Goal: Task Accomplishment & Management: Complete application form

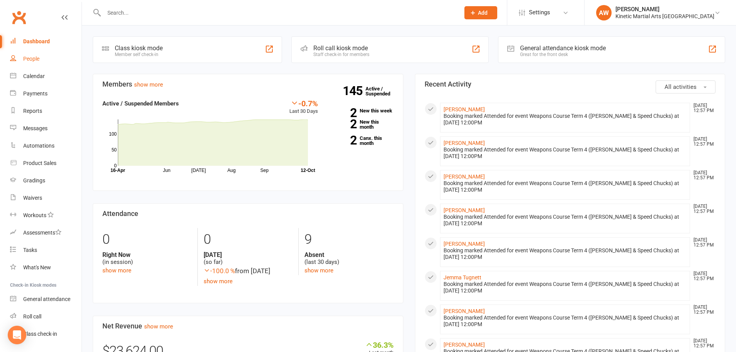
click at [37, 63] on link "People" at bounding box center [45, 58] width 71 height 17
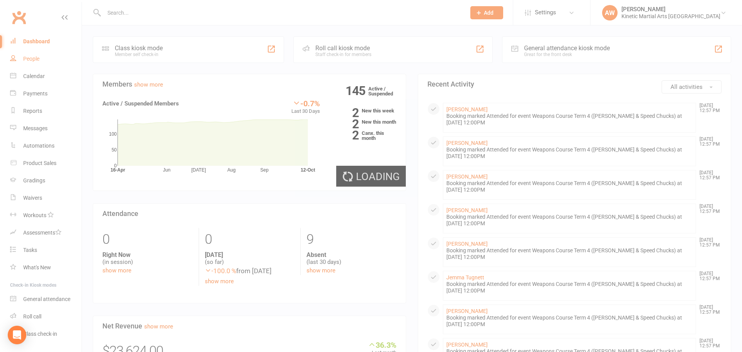
select select "100"
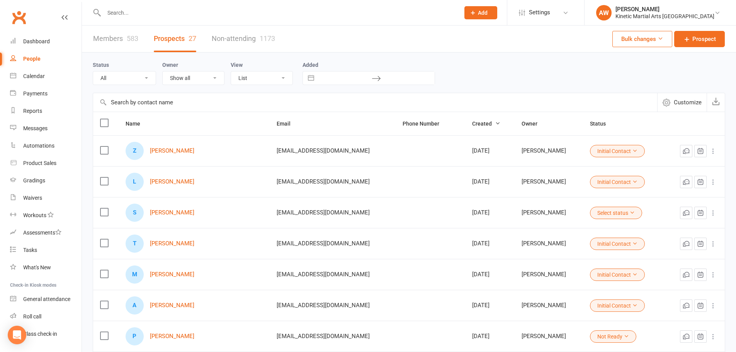
click at [497, 12] on button "Add" at bounding box center [480, 12] width 33 height 13
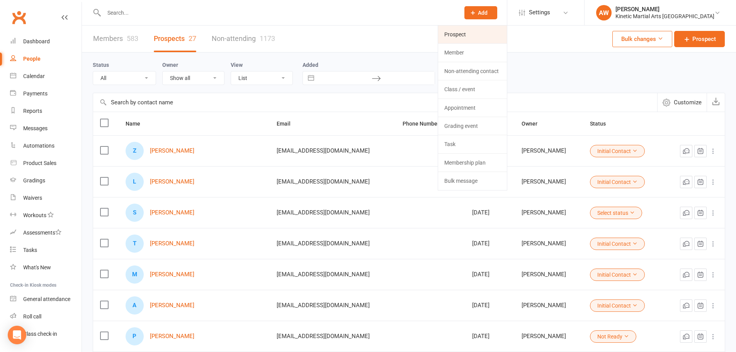
click at [490, 38] on link "Prospect" at bounding box center [472, 34] width 69 height 18
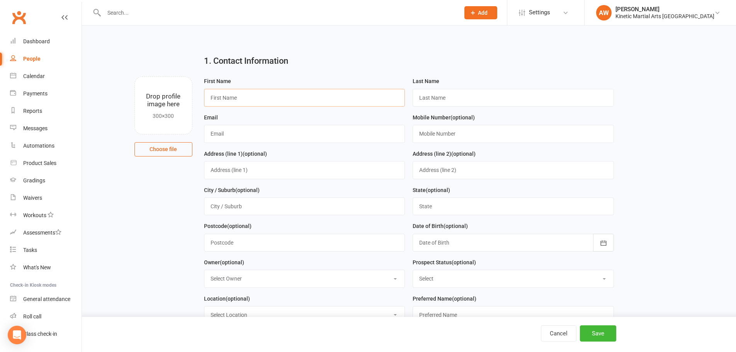
click at [246, 100] on input "text" at bounding box center [304, 98] width 201 height 18
type input "[PERSON_NAME]"
type input "Ronsisvalle"
click at [232, 138] on input "text" at bounding box center [304, 134] width 201 height 18
paste input "0406256363"
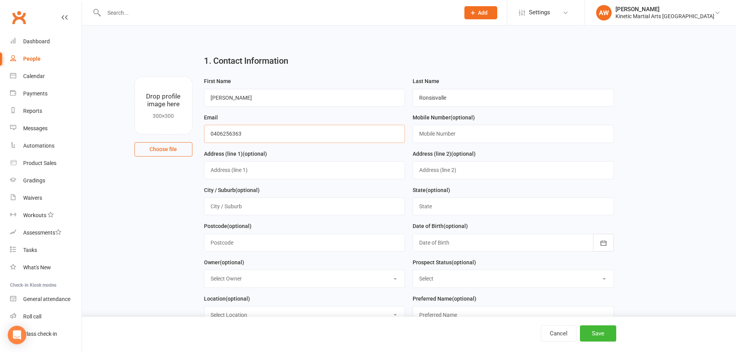
type input "0406256363"
click at [434, 134] on input "text" at bounding box center [513, 134] width 201 height 18
paste input "0406256363"
type input "0406256363"
click at [262, 170] on input "text" at bounding box center [304, 170] width 201 height 18
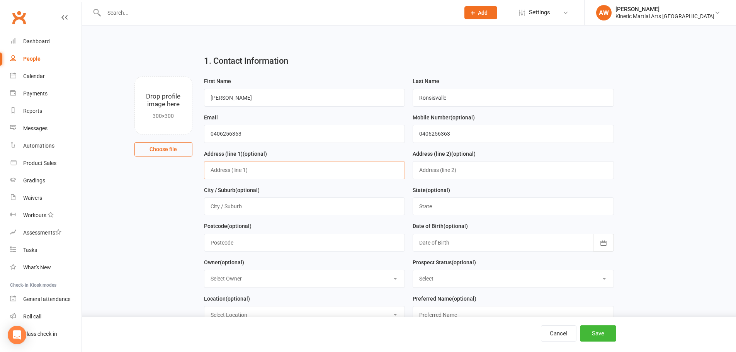
paste input "[EMAIL_ADDRESS][DOMAIN_NAME]"
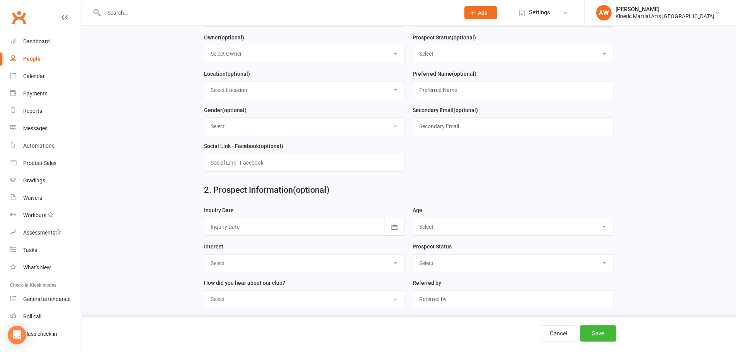
scroll to position [232, 0]
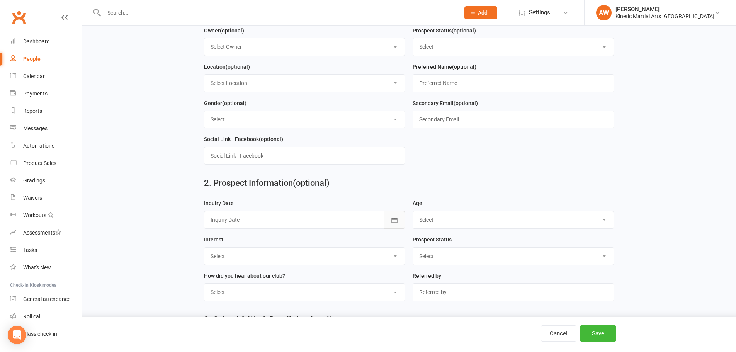
type input "[EMAIL_ADDRESS][DOMAIN_NAME]"
click at [391, 224] on icon "button" at bounding box center [395, 220] width 8 height 8
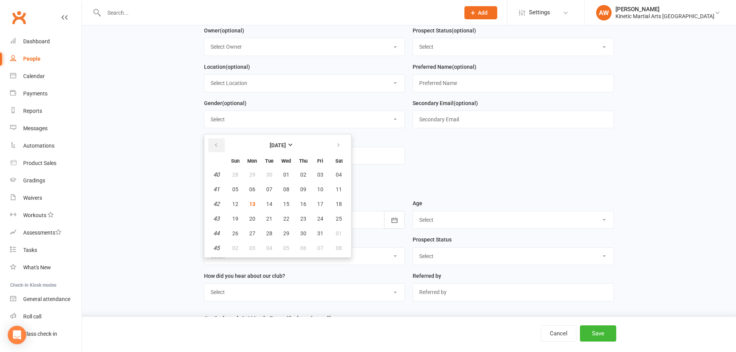
click at [213, 146] on button "button" at bounding box center [216, 145] width 17 height 14
click at [315, 220] on button "26" at bounding box center [320, 219] width 16 height 14
type input "[DATE]"
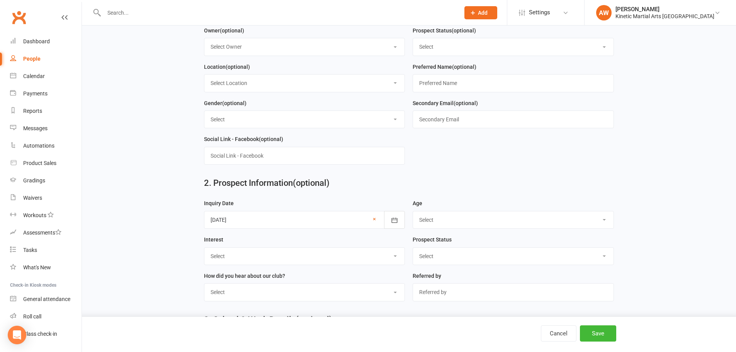
click at [441, 223] on select "Select 3-5 yrs 6-8 yrs 9-12 yrs 13-16 yrs 17-24 yrs 25-39 yrs 40 yrs +" at bounding box center [513, 219] width 200 height 17
select select "6-8 yrs"
click at [413, 215] on select "Select 3-5 yrs 6-8 yrs 9-12 yrs 13-16 yrs 17-24 yrs 25-39 yrs 40 yrs +" at bounding box center [513, 219] width 200 height 17
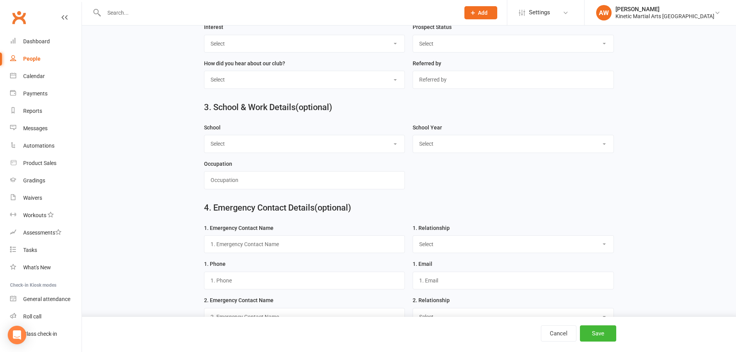
scroll to position [464, 0]
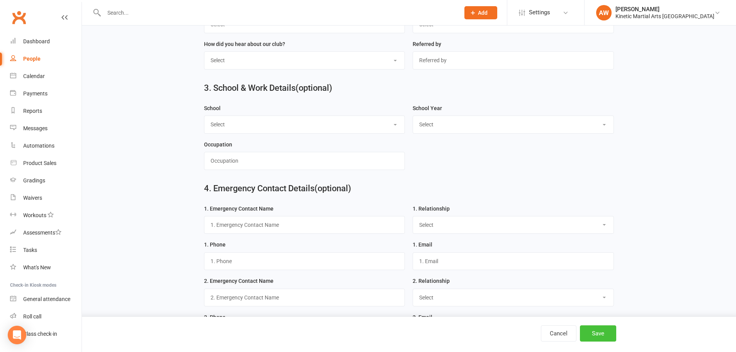
click at [595, 328] on button "Save" at bounding box center [598, 333] width 36 height 16
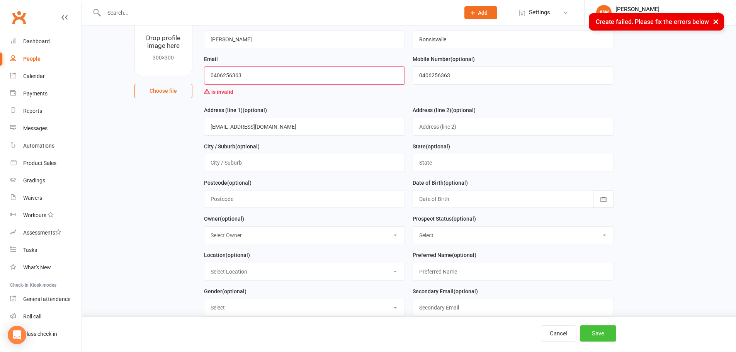
scroll to position [15, 0]
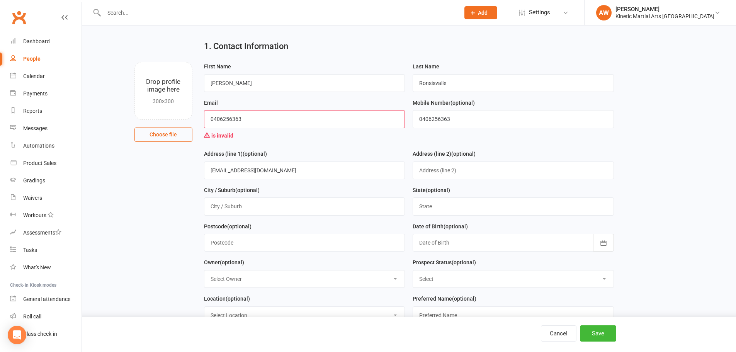
drag, startPoint x: 258, startPoint y: 115, endPoint x: 151, endPoint y: 110, distance: 107.1
click at [152, 62] on div "Drop profile image here 300×300 Choose file First Name [PERSON_NAME] Last Name …" at bounding box center [409, 62] width 632 height 0
paste input "[EMAIL_ADDRESS][DOMAIN_NAME]"
type input "[EMAIL_ADDRESS][DOMAIN_NAME]"
click at [598, 328] on button "Save" at bounding box center [598, 333] width 36 height 16
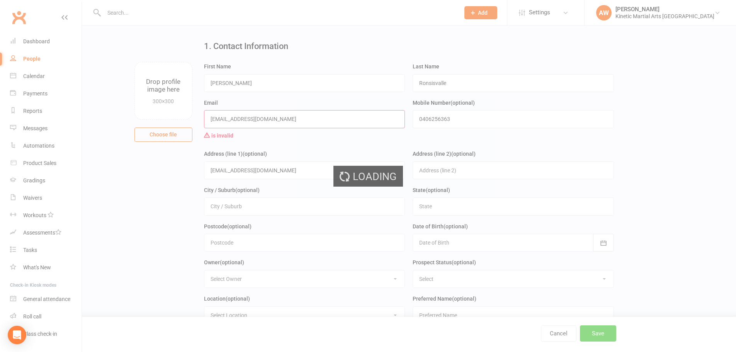
scroll to position [0, 0]
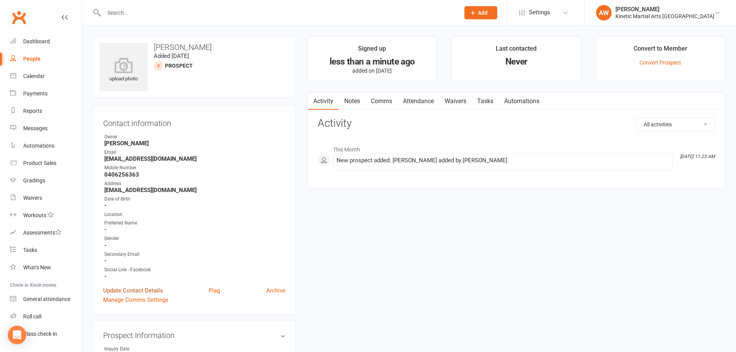
click at [139, 288] on link "Update Contact Details" at bounding box center [133, 290] width 60 height 9
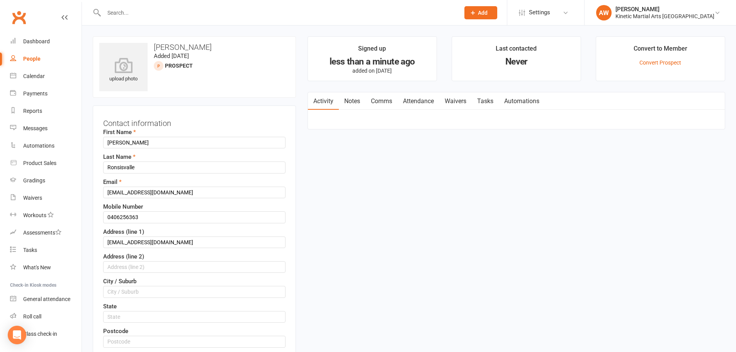
scroll to position [36, 0]
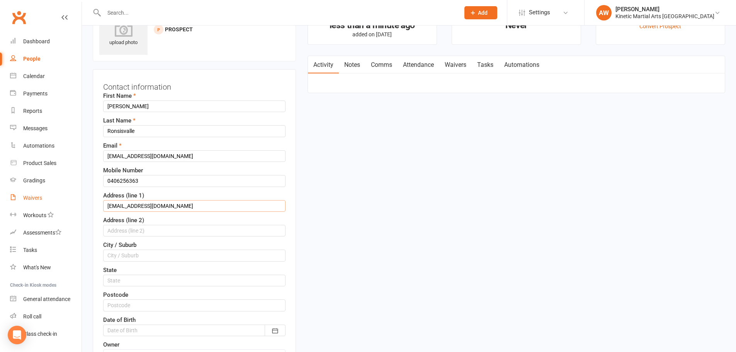
drag, startPoint x: 179, startPoint y: 207, endPoint x: 50, endPoint y: 197, distance: 129.0
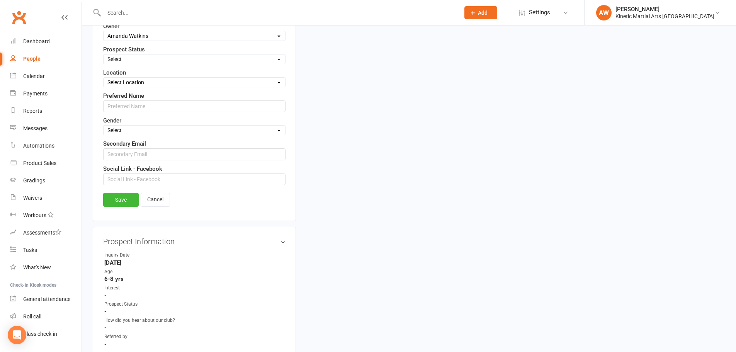
scroll to position [384, 0]
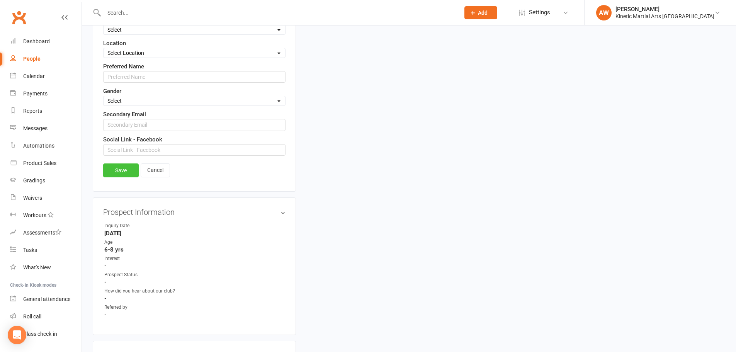
click at [122, 173] on link "Save" at bounding box center [121, 170] width 36 height 14
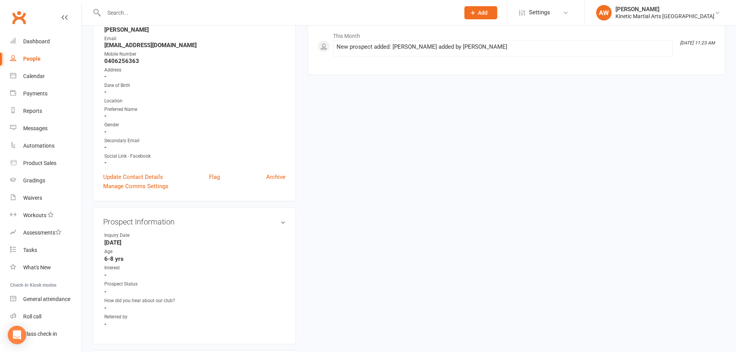
scroll to position [0, 0]
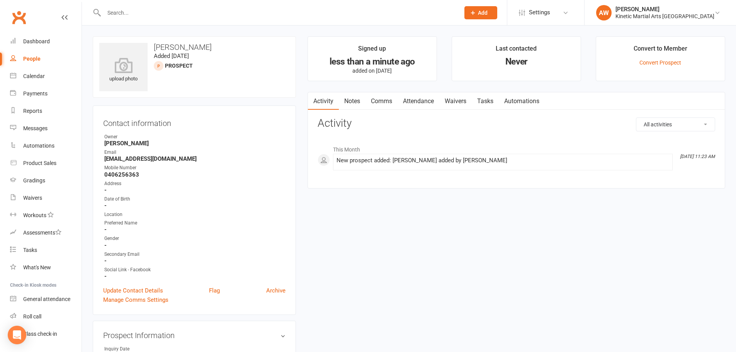
click at [357, 99] on link "Notes" at bounding box center [352, 101] width 27 height 18
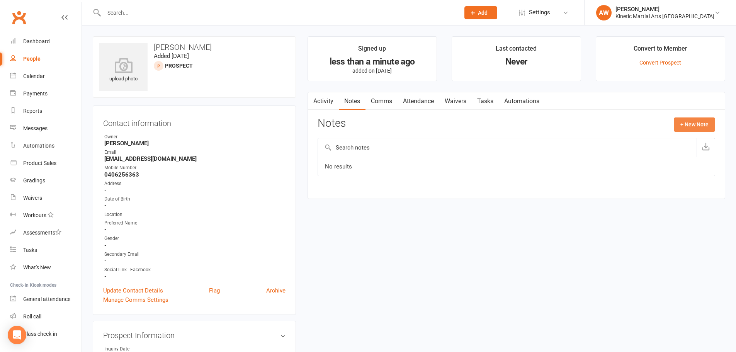
click at [688, 127] on button "+ New Note" at bounding box center [694, 124] width 41 height 14
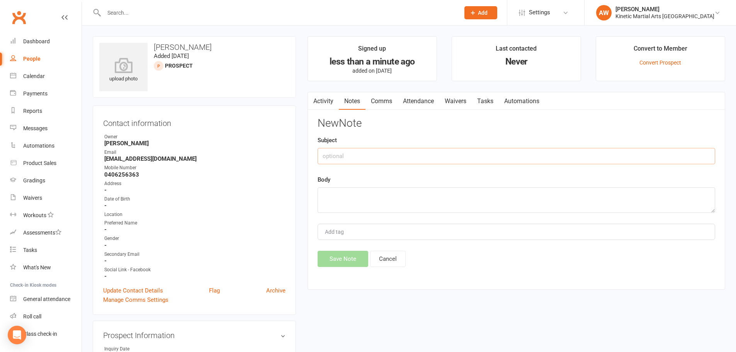
click at [447, 156] on input "text" at bounding box center [516, 156] width 397 height 16
type input "Prospect information"
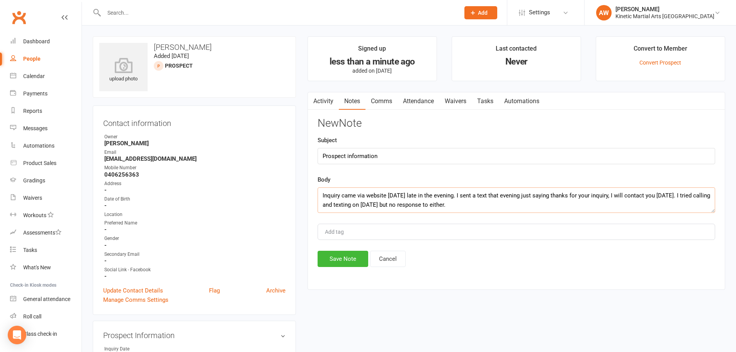
click at [340, 205] on textarea "Inquiry came via website [DATE] late in the evening. I sent a text that evening…" at bounding box center [516, 199] width 397 height 25
type textarea "Inquiry came via website [DATE] late in the evening. I sent a text that evening…"
click at [350, 260] on button "Save Note" at bounding box center [343, 259] width 51 height 16
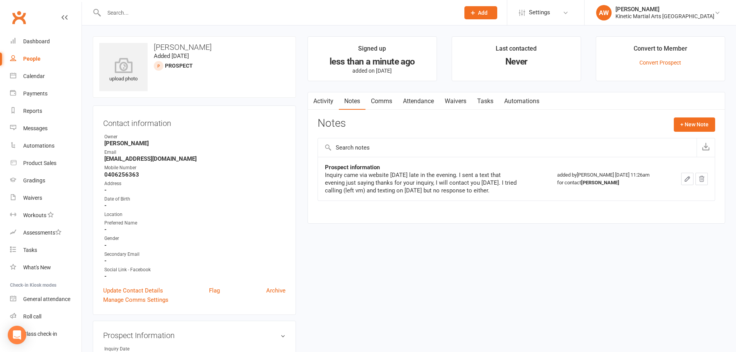
click at [141, 18] on div at bounding box center [274, 12] width 362 height 25
click at [128, 14] on input "text" at bounding box center [278, 12] width 353 height 11
type input "d"
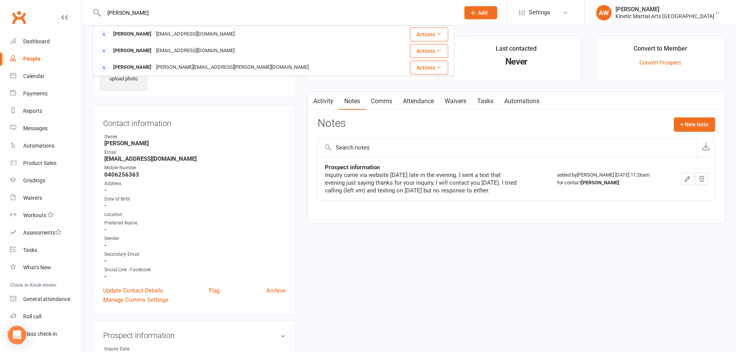
type input "[PERSON_NAME]"
click at [487, 11] on span "Add" at bounding box center [483, 13] width 10 height 6
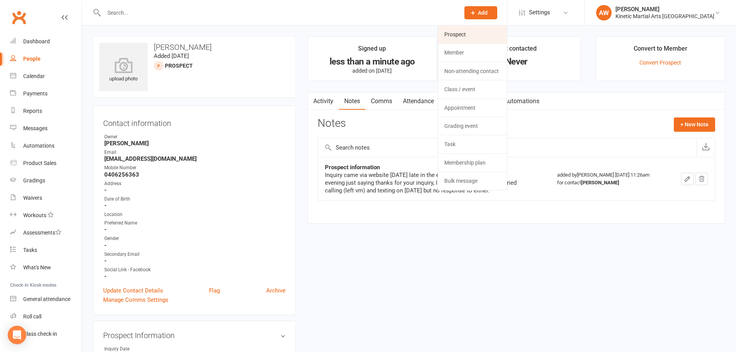
click at [475, 35] on link "Prospect" at bounding box center [472, 34] width 69 height 18
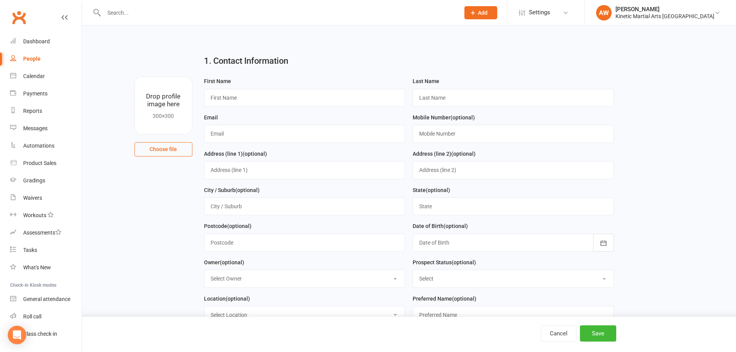
click at [292, 88] on div "First Name" at bounding box center [304, 91] width 201 height 30
click at [289, 98] on input "text" at bounding box center [304, 98] width 201 height 18
type input "Deb"
type input "[PERSON_NAME]"
type input "[EMAIL_ADDRESS][DOMAIN_NAME]"
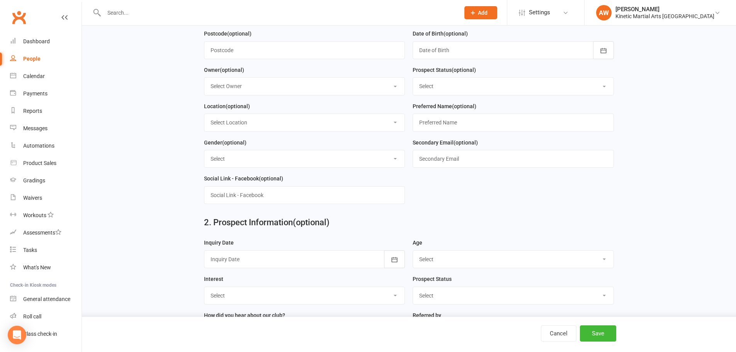
scroll to position [193, 0]
type input "0429436663"
drag, startPoint x: 562, startPoint y: 256, endPoint x: 522, endPoint y: 265, distance: 40.5
click at [562, 256] on select "Select 3-5 yrs 6-8 yrs 9-12 yrs 13-16 yrs 17-24 yrs 25-39 yrs 40 yrs +" at bounding box center [513, 258] width 200 height 17
select select "3-5 yrs"
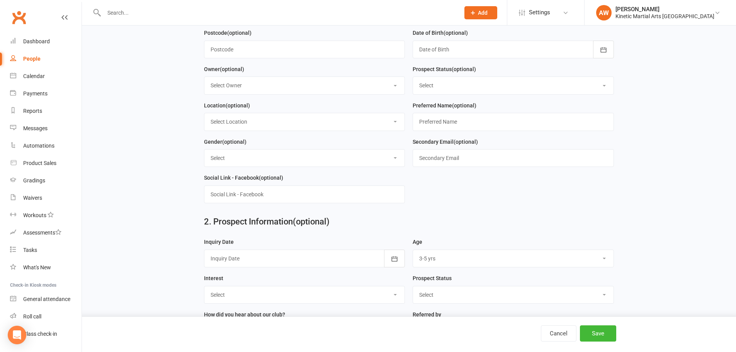
click at [413, 253] on select "Select 3-5 yrs 6-8 yrs 9-12 yrs 13-16 yrs 17-24 yrs 25-39 yrs 40 yrs +" at bounding box center [513, 258] width 200 height 17
click at [393, 261] on icon "button" at bounding box center [395, 258] width 6 height 5
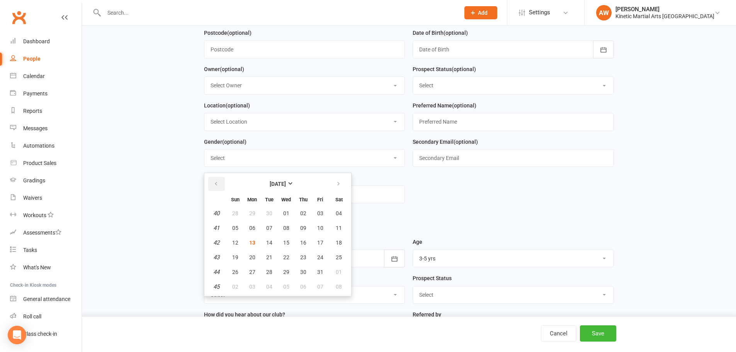
click at [212, 187] on button "button" at bounding box center [216, 184] width 17 height 14
click at [220, 187] on button "button" at bounding box center [216, 184] width 17 height 14
click at [274, 246] on button "12" at bounding box center [269, 243] width 16 height 14
type input "[DATE]"
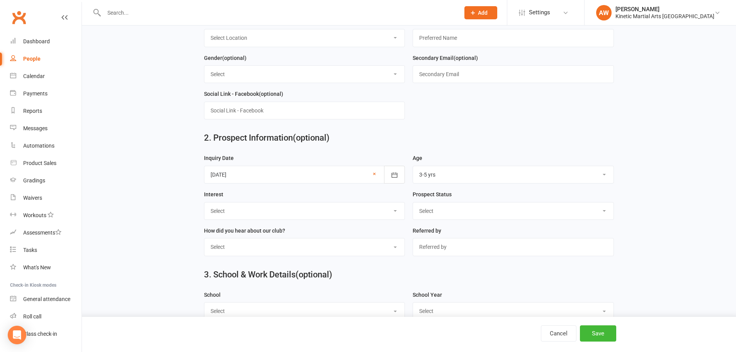
scroll to position [309, 0]
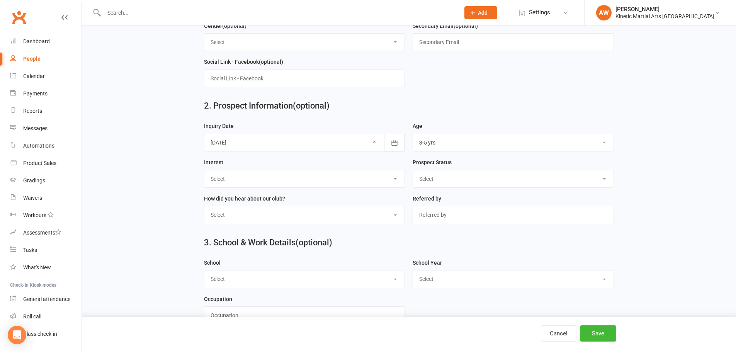
click at [607, 187] on select "Select New Prospect Cold Prospect Warm Prospect Hot Prospect No longer interest…" at bounding box center [513, 178] width 200 height 17
select select "No longer interested"
click at [413, 174] on select "Select New Prospect Cold Prospect Warm Prospect Hot Prospect No longer interest…" at bounding box center [513, 178] width 200 height 17
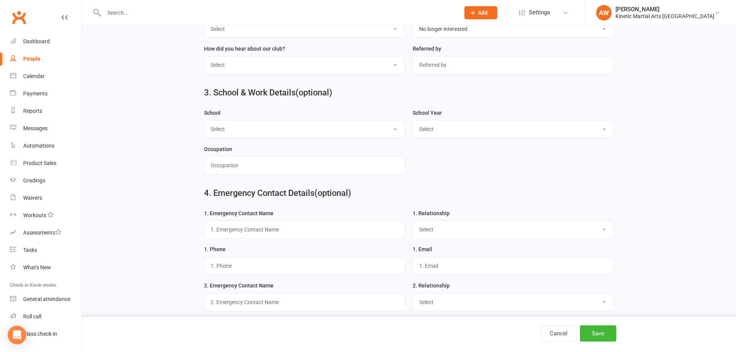
scroll to position [502, 0]
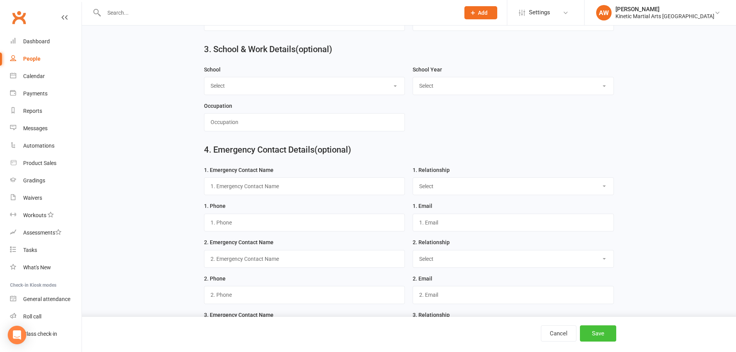
click at [599, 332] on button "Save" at bounding box center [598, 333] width 36 height 16
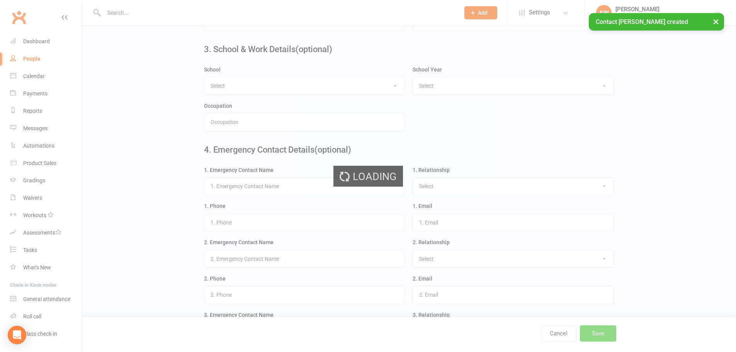
scroll to position [0, 0]
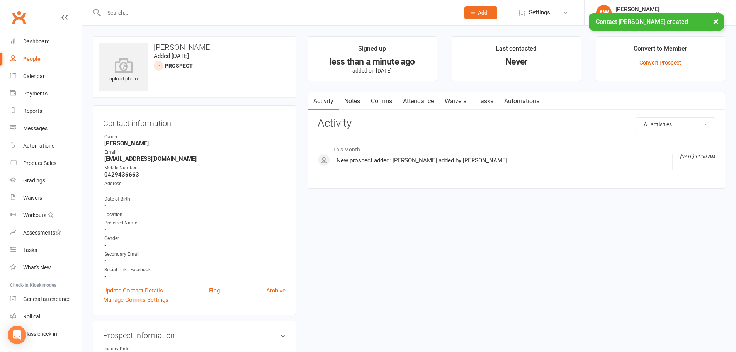
click at [351, 99] on link "Notes" at bounding box center [352, 101] width 27 height 18
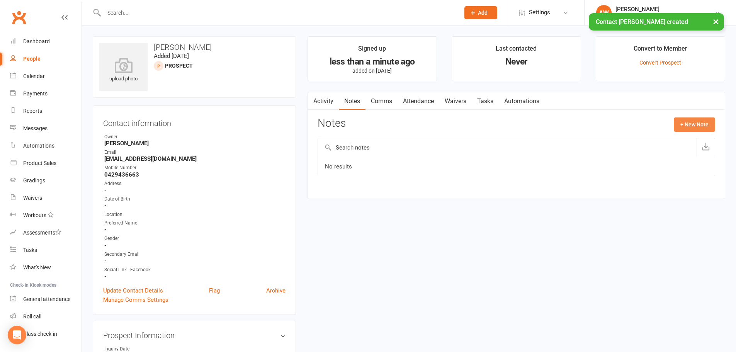
click at [684, 127] on button "+ New Note" at bounding box center [694, 124] width 41 height 14
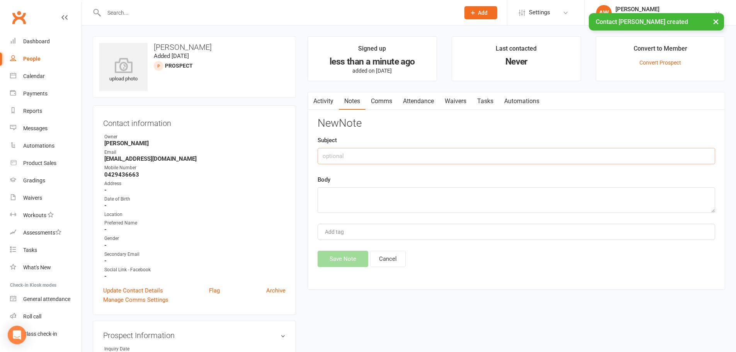
click at [446, 148] on input "text" at bounding box center [516, 156] width 397 height 16
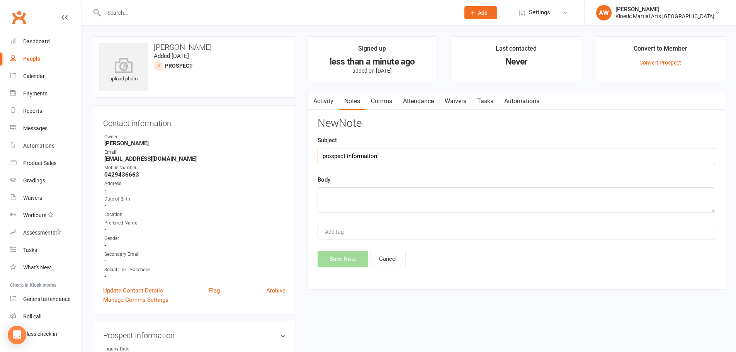
type input "prospect information"
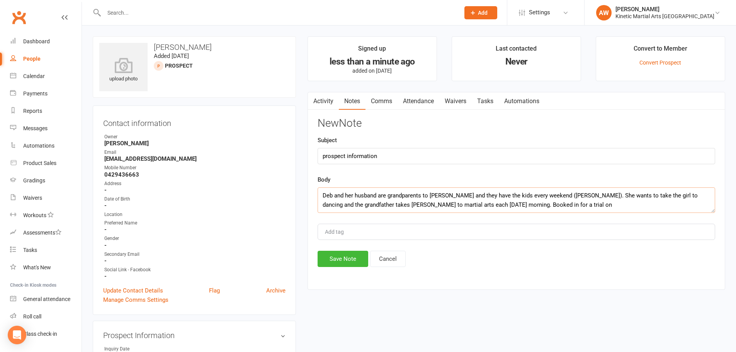
click at [566, 207] on textarea "Deb and her husband are grandparents to [PERSON_NAME] and they have the kids ev…" at bounding box center [516, 199] width 397 height 25
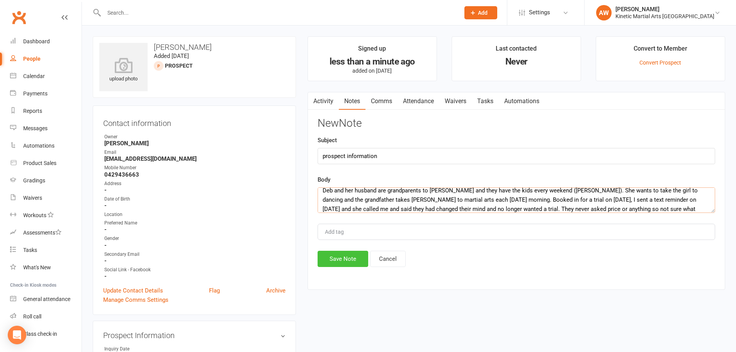
type textarea "Deb and her husband are grandparents to [PERSON_NAME] and they have the kids ev…"
click at [346, 256] on button "Save Note" at bounding box center [343, 259] width 51 height 16
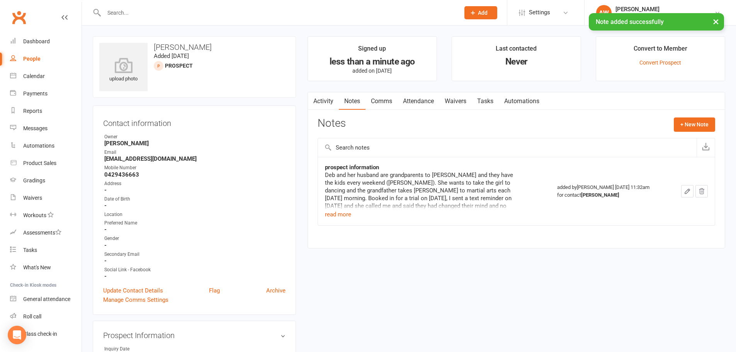
click at [34, 56] on div "People" at bounding box center [31, 59] width 17 height 6
select select "100"
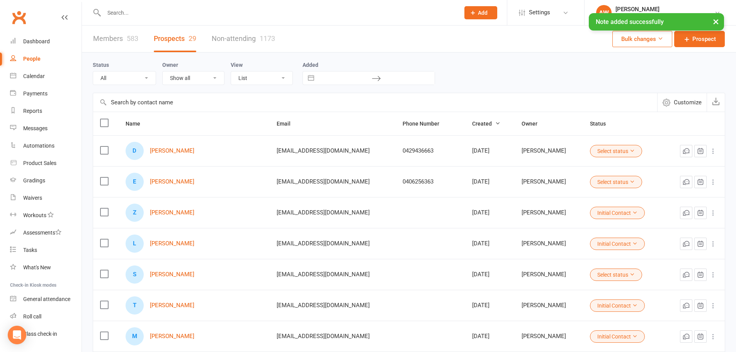
click at [629, 150] on icon at bounding box center [631, 150] width 5 height 5
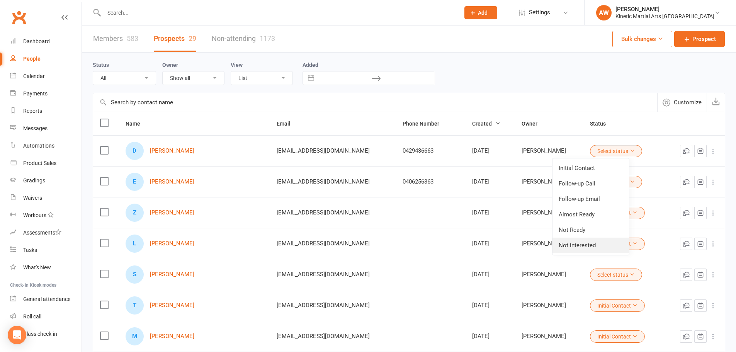
click at [584, 245] on link "Not interested" at bounding box center [590, 245] width 76 height 15
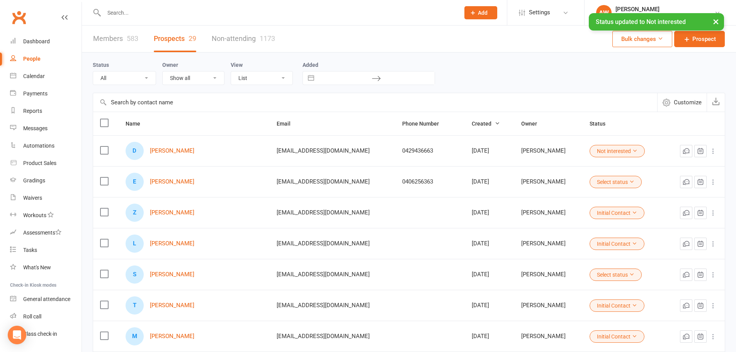
click at [169, 146] on div "D [PERSON_NAME]" at bounding box center [194, 151] width 137 height 18
click at [167, 149] on link "[PERSON_NAME]" at bounding box center [172, 151] width 44 height 7
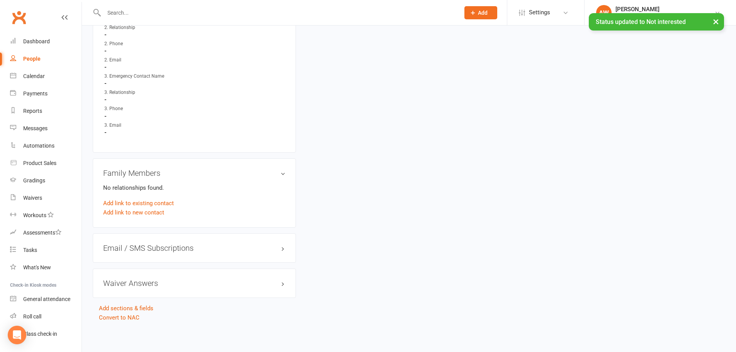
scroll to position [641, 0]
click at [130, 317] on link "Convert to NAC" at bounding box center [119, 316] width 41 height 7
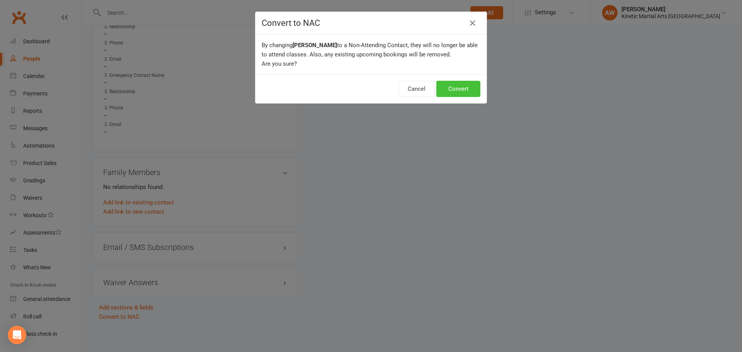
click at [469, 83] on button "Convert" at bounding box center [458, 89] width 44 height 16
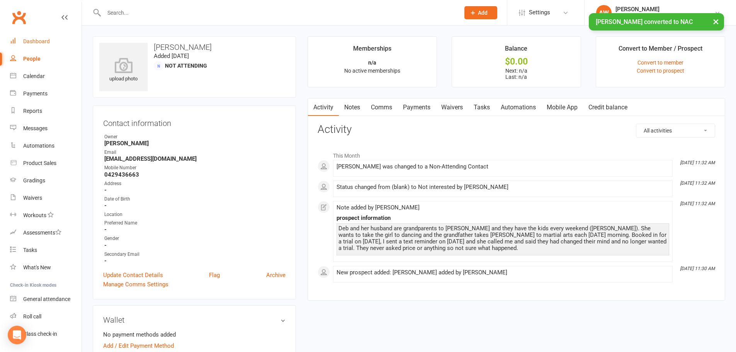
click at [37, 42] on div "Dashboard" at bounding box center [36, 41] width 27 height 6
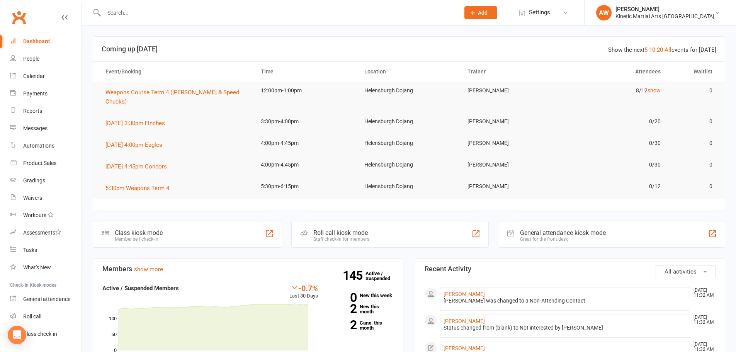
click at [121, 10] on input "text" at bounding box center [278, 12] width 353 height 11
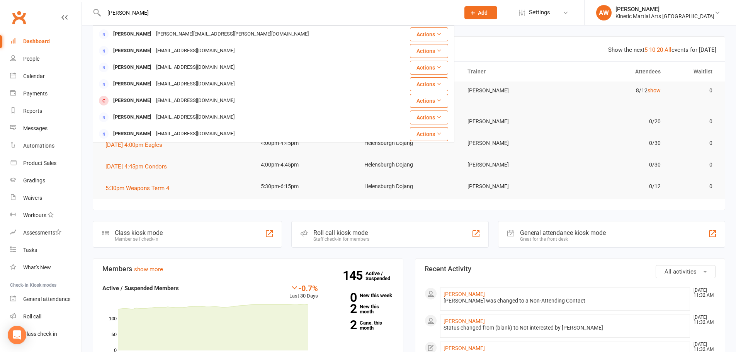
type input "[PERSON_NAME]"
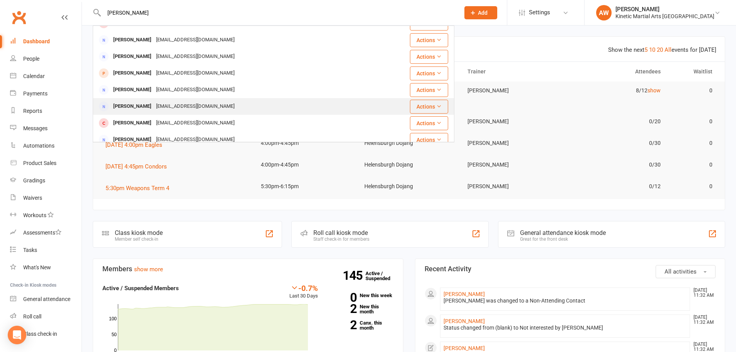
scroll to position [83, 0]
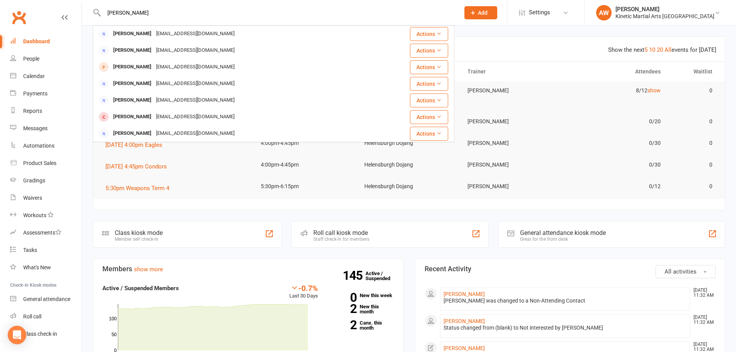
click at [494, 8] on button "Add" at bounding box center [480, 12] width 33 height 13
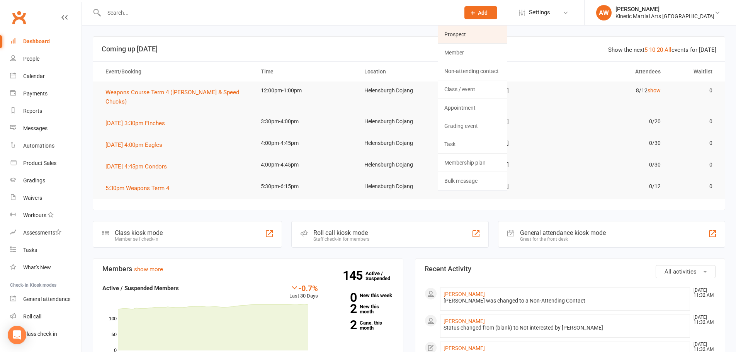
click at [473, 31] on link "Prospect" at bounding box center [472, 34] width 69 height 18
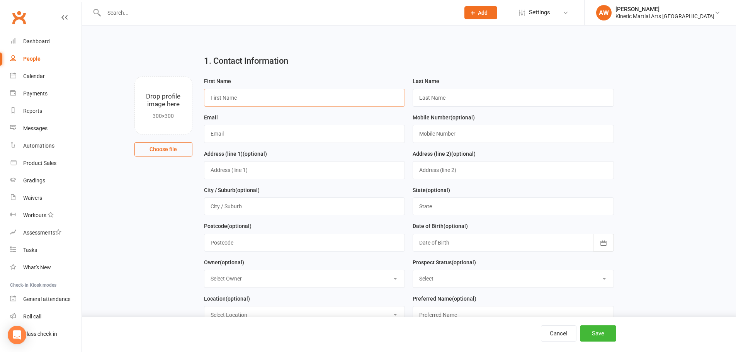
click at [322, 102] on input "text" at bounding box center [304, 98] width 201 height 18
type input "[PERSON_NAME]"
click at [278, 136] on input "text" at bounding box center [304, 134] width 201 height 18
paste input "[EMAIL_ADDRESS][DOMAIN_NAME]"
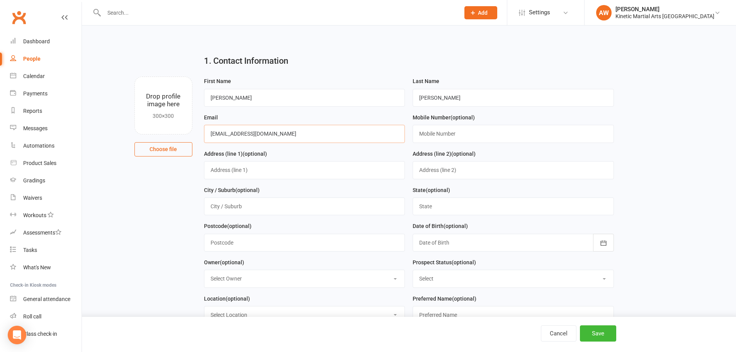
type input "[EMAIL_ADDRESS][DOMAIN_NAME]"
click at [546, 132] on input "text" at bounding box center [513, 134] width 201 height 18
paste input "0425374339"
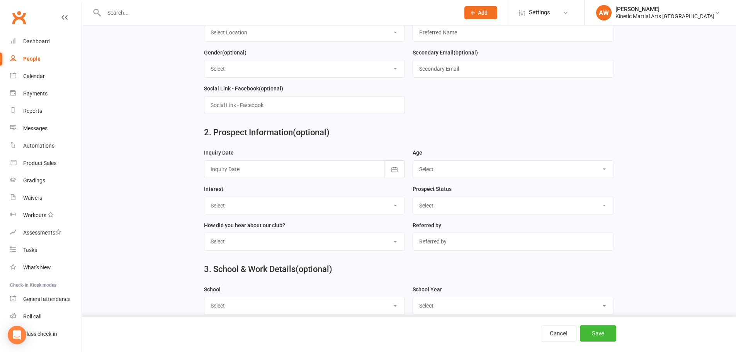
scroll to position [309, 0]
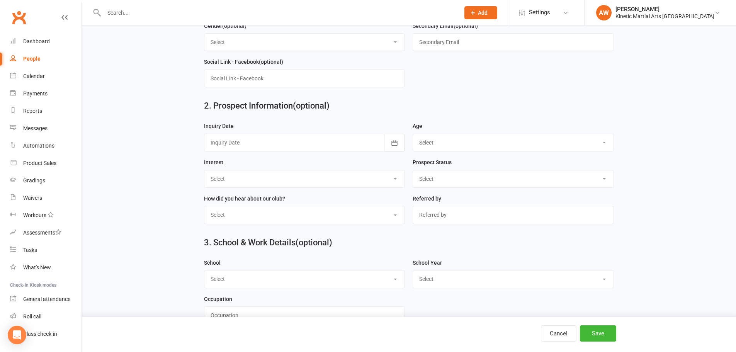
type input "0425374339"
drag, startPoint x: 545, startPoint y: 153, endPoint x: 540, endPoint y: 153, distance: 5.0
click at [545, 151] on select "Select 3-5 yrs 6-8 yrs 9-12 yrs 13-16 yrs 17-24 yrs 25-39 yrs 40 yrs +" at bounding box center [513, 142] width 200 height 17
select select "3-5 yrs"
click at [413, 138] on select "Select 3-5 yrs 6-8 yrs 9-12 yrs 13-16 yrs 17-24 yrs 25-39 yrs 40 yrs +" at bounding box center [513, 142] width 200 height 17
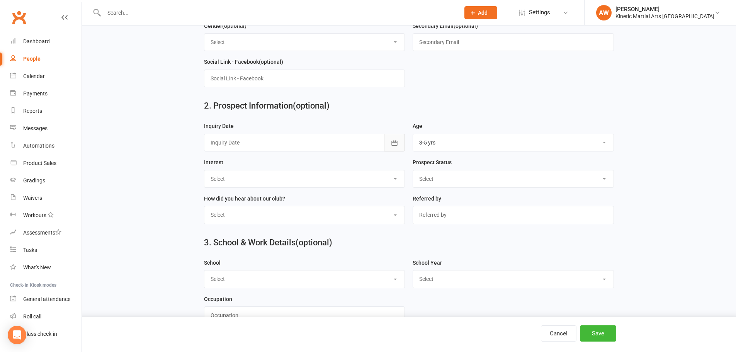
click at [394, 143] on icon "button" at bounding box center [395, 143] width 8 height 8
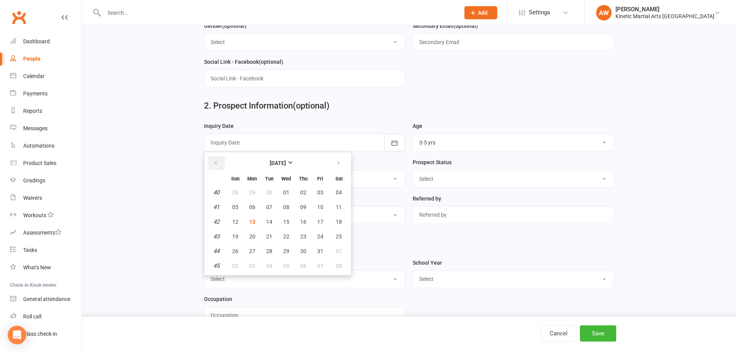
click at [218, 163] on button "button" at bounding box center [216, 163] width 17 height 14
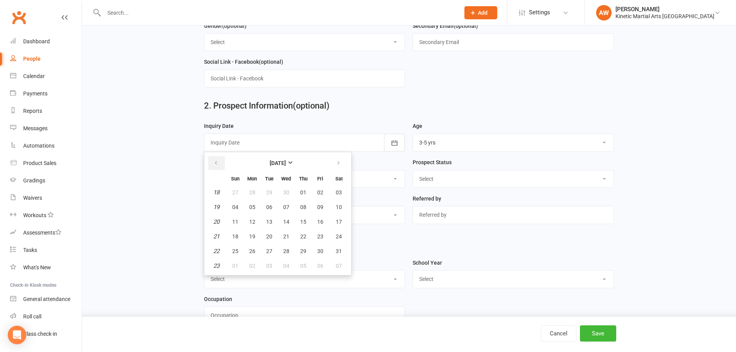
click at [218, 163] on button "button" at bounding box center [216, 163] width 17 height 14
click at [251, 253] on span "24" at bounding box center [252, 251] width 6 height 6
type input "[DATE]"
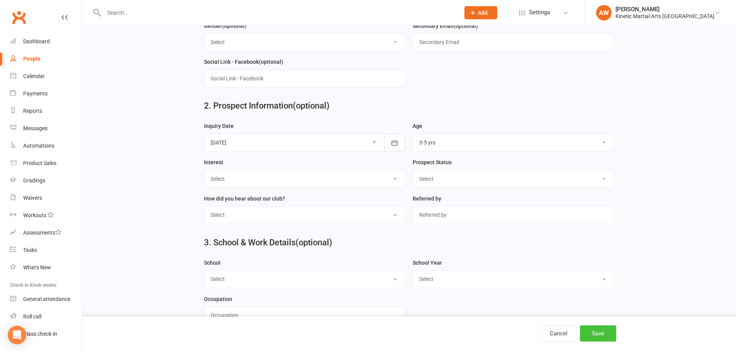
click at [603, 335] on button "Save" at bounding box center [598, 333] width 36 height 16
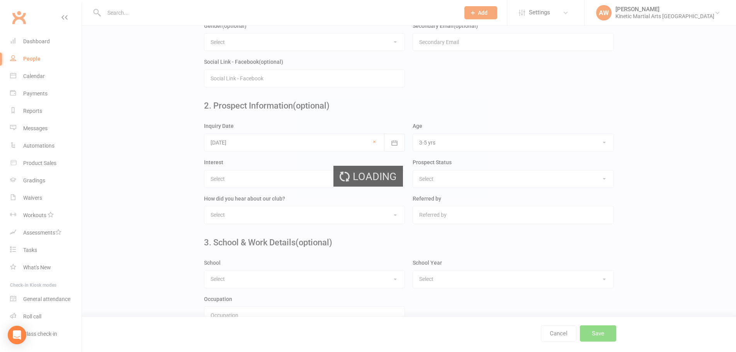
scroll to position [0, 0]
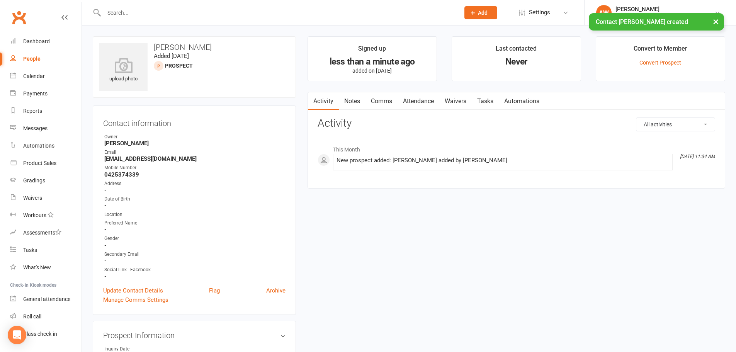
click at [350, 100] on link "Notes" at bounding box center [352, 101] width 27 height 18
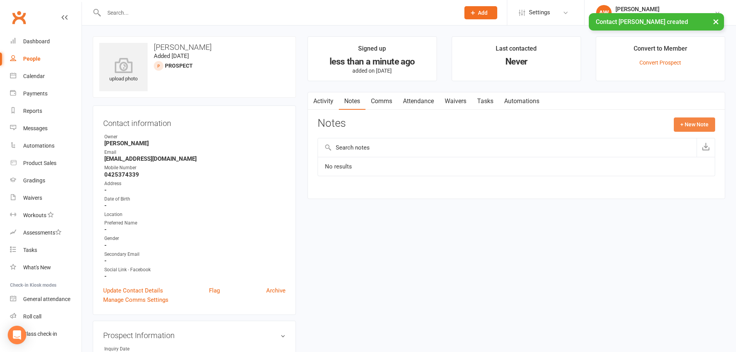
click at [686, 123] on button "+ New Note" at bounding box center [694, 124] width 41 height 14
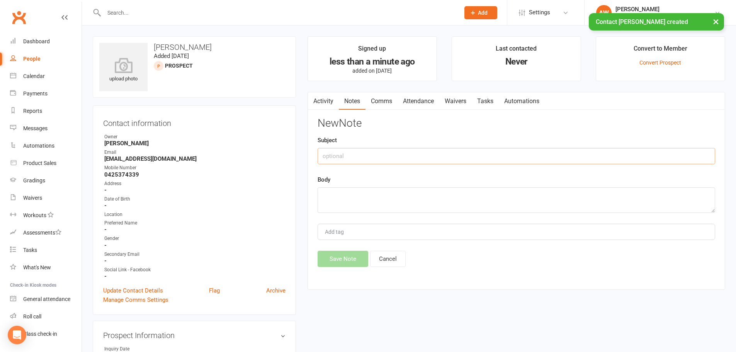
click at [395, 156] on input "text" at bounding box center [516, 156] width 397 height 16
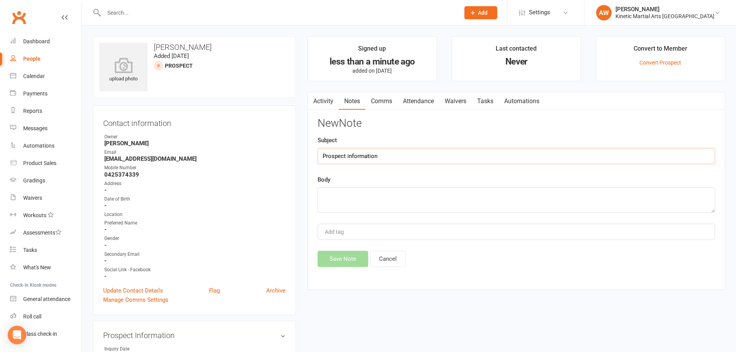
type input "Prospect information"
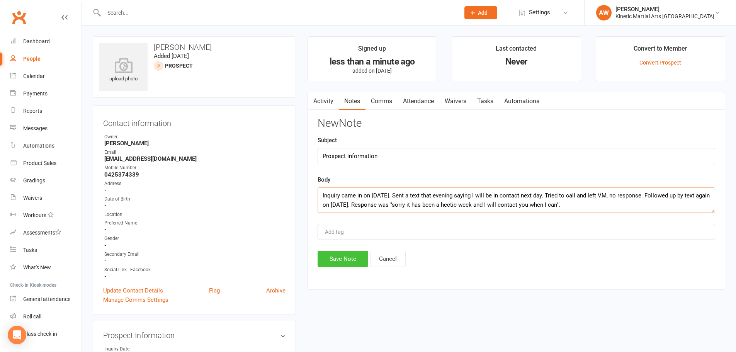
type textarea "Inquiry came in on [DATE]. Sent a text that evening saying I will be in contact…"
click at [344, 259] on button "Save Note" at bounding box center [343, 259] width 51 height 16
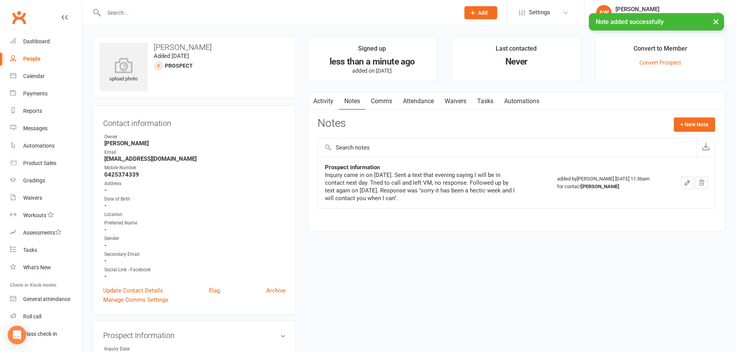
click at [32, 58] on div "People" at bounding box center [31, 59] width 17 height 6
select select "100"
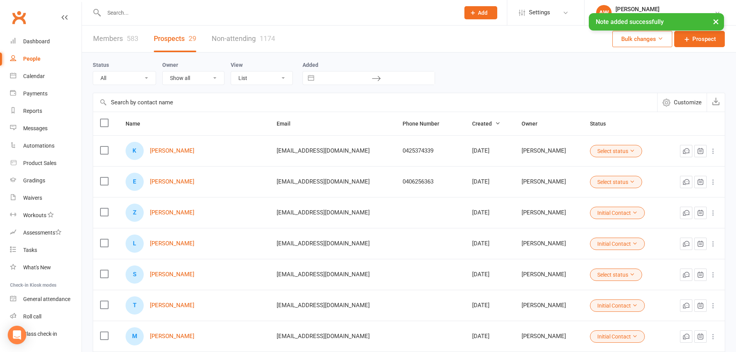
click at [629, 147] on button "Select status" at bounding box center [616, 151] width 52 height 12
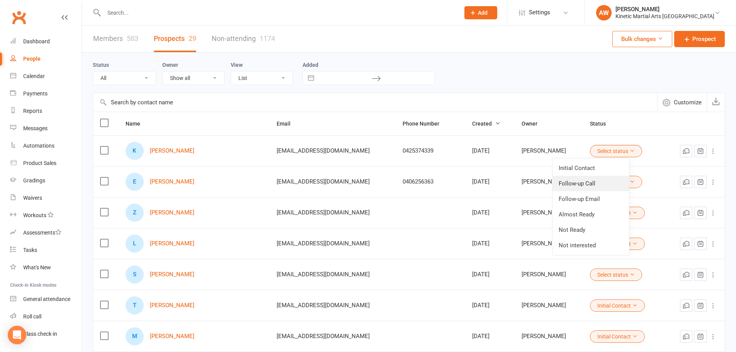
click at [576, 179] on link "Follow-up Call" at bounding box center [590, 183] width 76 height 15
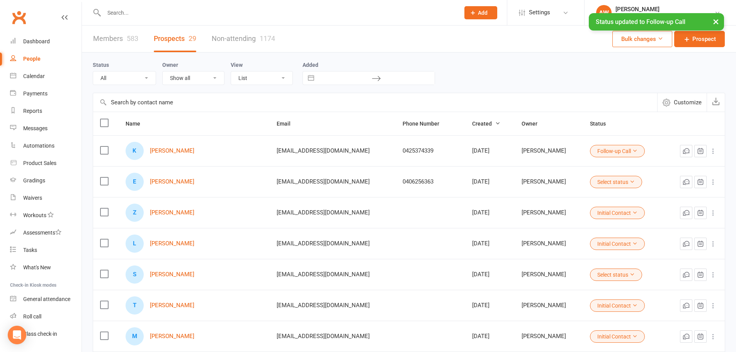
click at [632, 183] on button "Select status" at bounding box center [616, 182] width 52 height 12
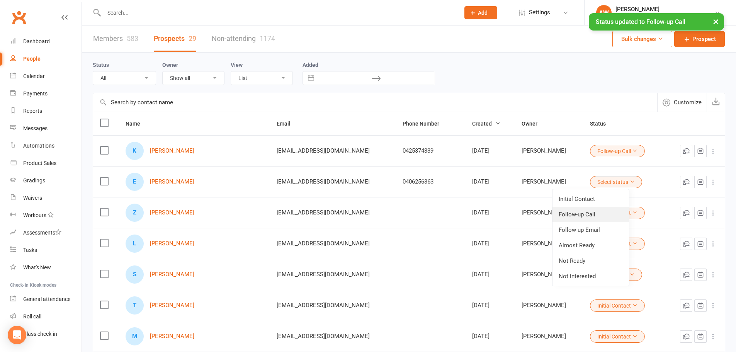
click at [579, 212] on link "Follow-up Call" at bounding box center [590, 214] width 76 height 15
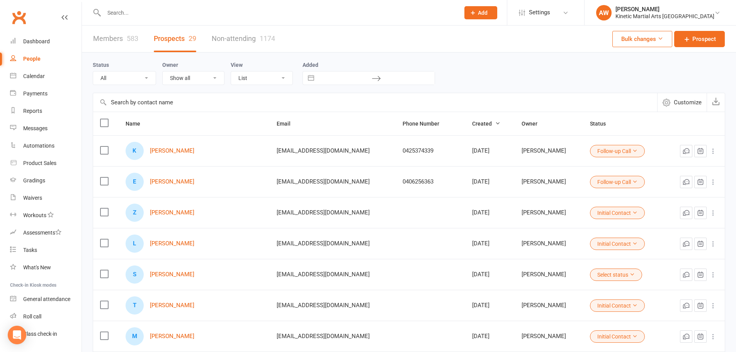
click at [149, 15] on input "text" at bounding box center [278, 12] width 353 height 11
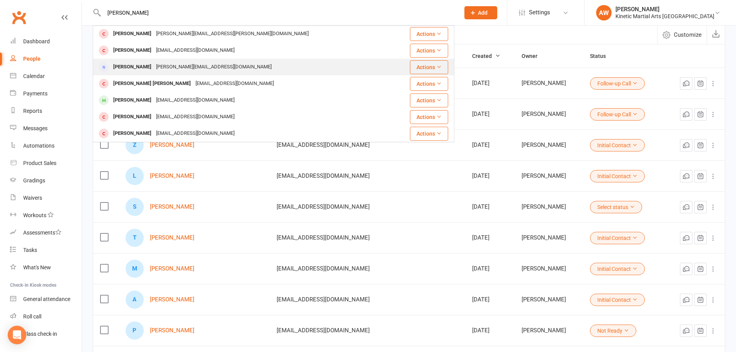
scroll to position [77, 0]
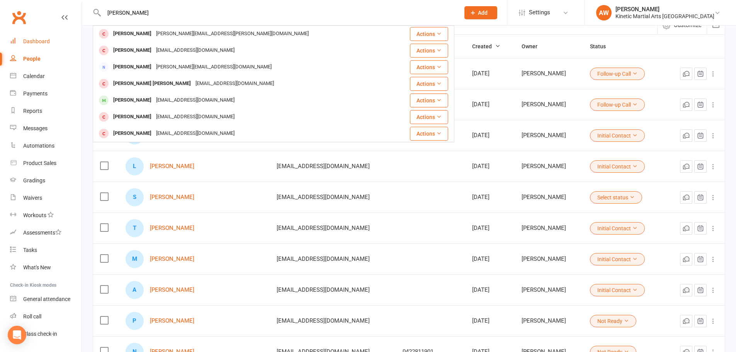
type input "[PERSON_NAME]"
click at [22, 38] on link "Dashboard" at bounding box center [45, 41] width 71 height 17
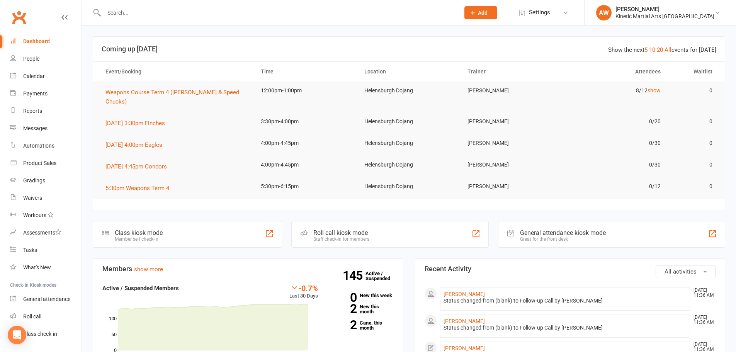
click at [37, 38] on div "Dashboard" at bounding box center [36, 41] width 27 height 6
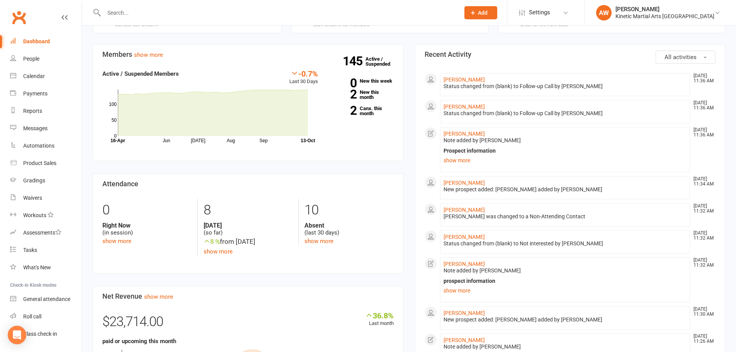
scroll to position [116, 0]
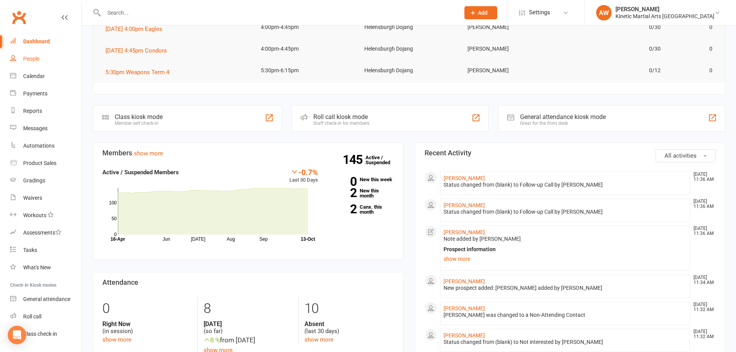
click at [31, 57] on div "People" at bounding box center [31, 59] width 16 height 6
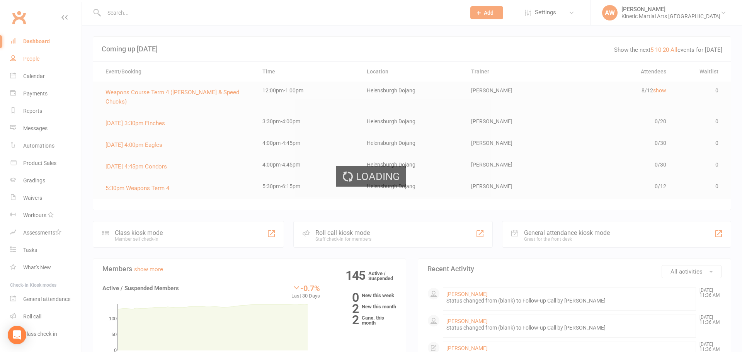
select select "100"
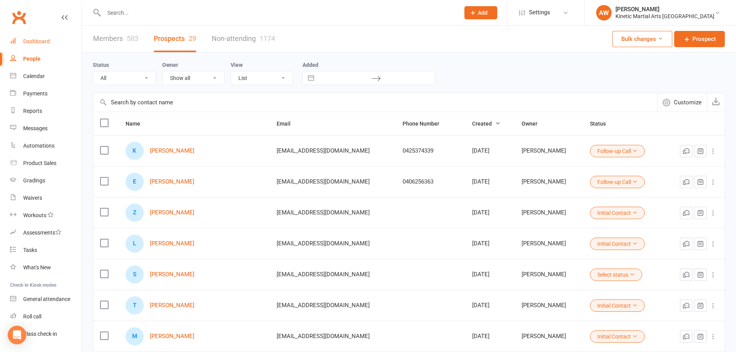
click at [32, 41] on div "Dashboard" at bounding box center [36, 41] width 27 height 6
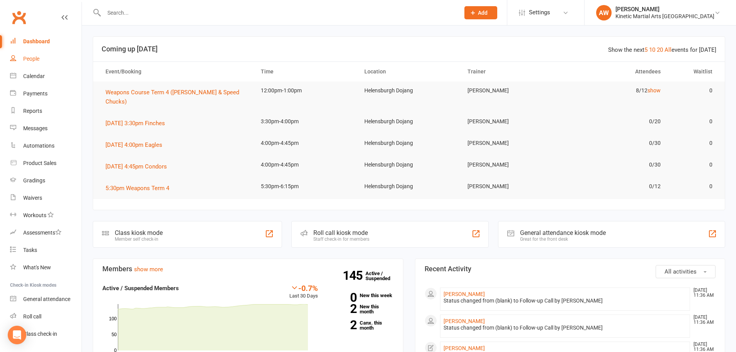
click at [26, 61] on div "People" at bounding box center [31, 59] width 16 height 6
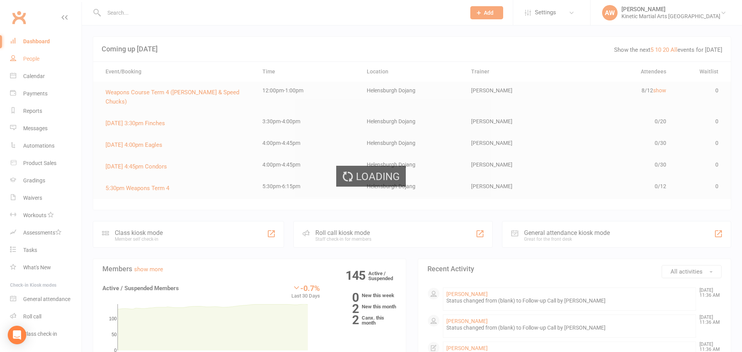
select select "100"
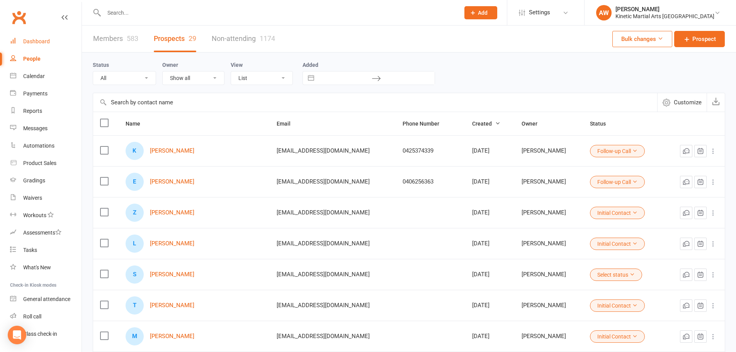
click at [35, 39] on div "Dashboard" at bounding box center [36, 41] width 27 height 6
